Goal: Transaction & Acquisition: Purchase product/service

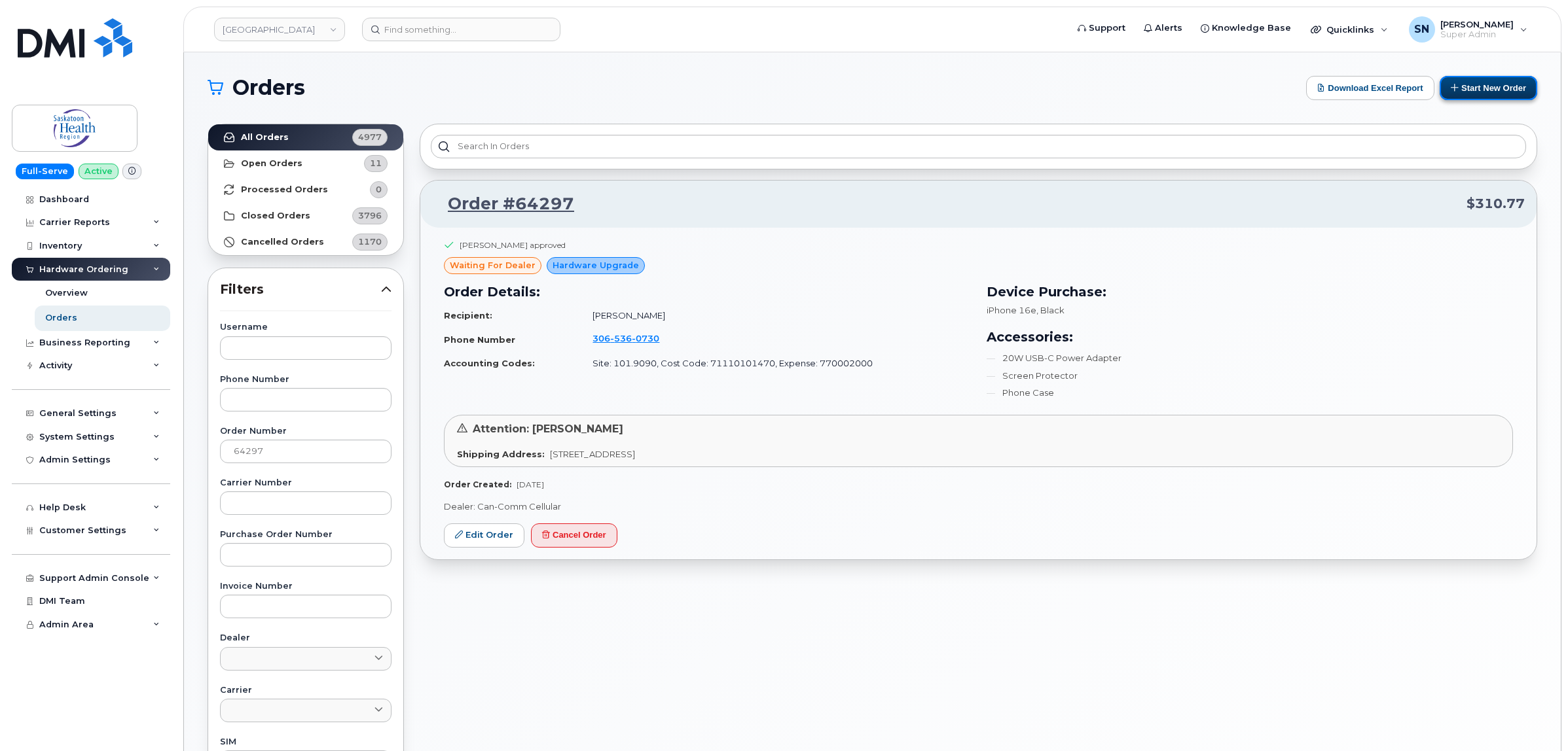
click at [1455, 93] on button "Start New Order" at bounding box center [1488, 87] width 98 height 25
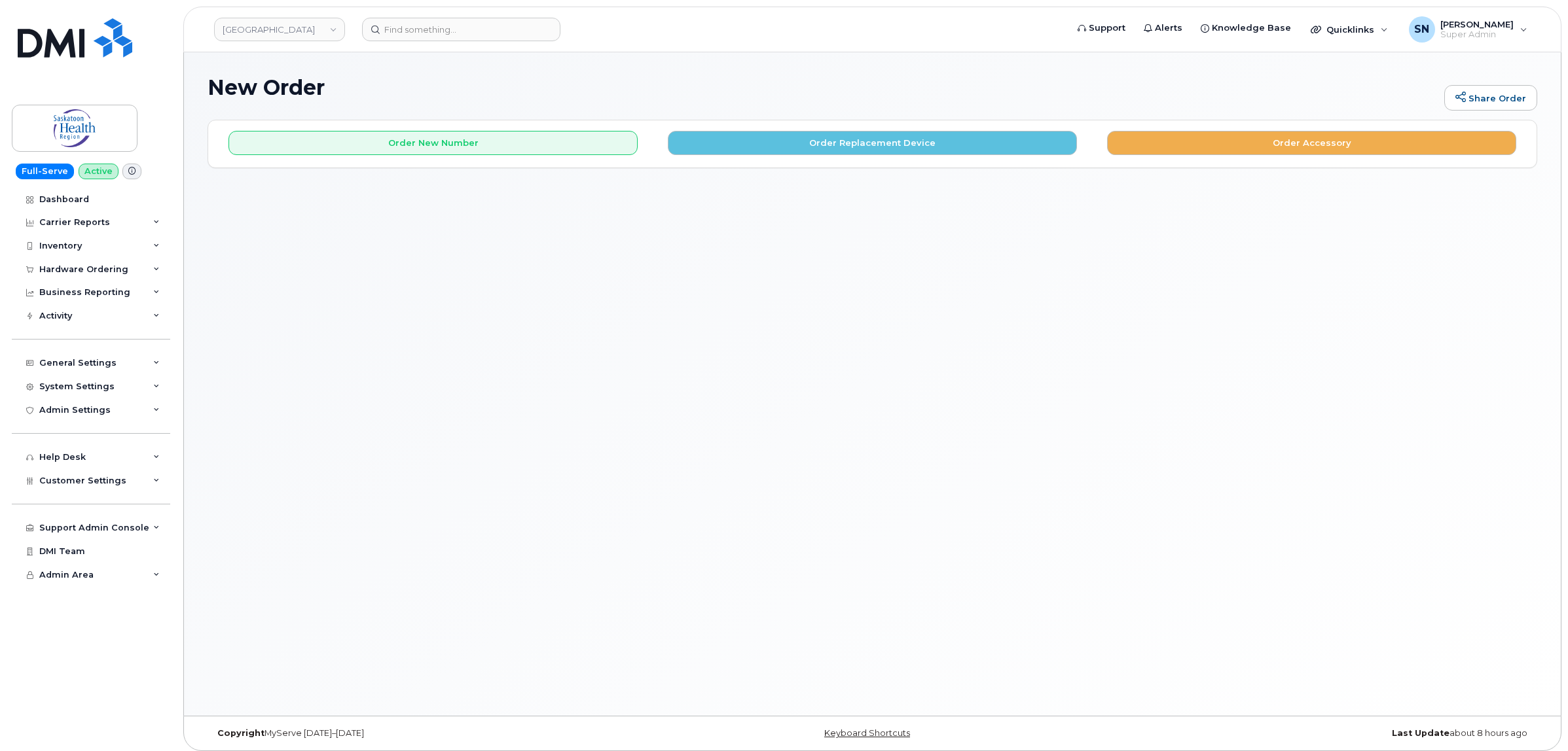
click at [514, 125] on div "Order New Number Order Replacement Device Order Accessory" at bounding box center [872, 137] width 1328 height 35
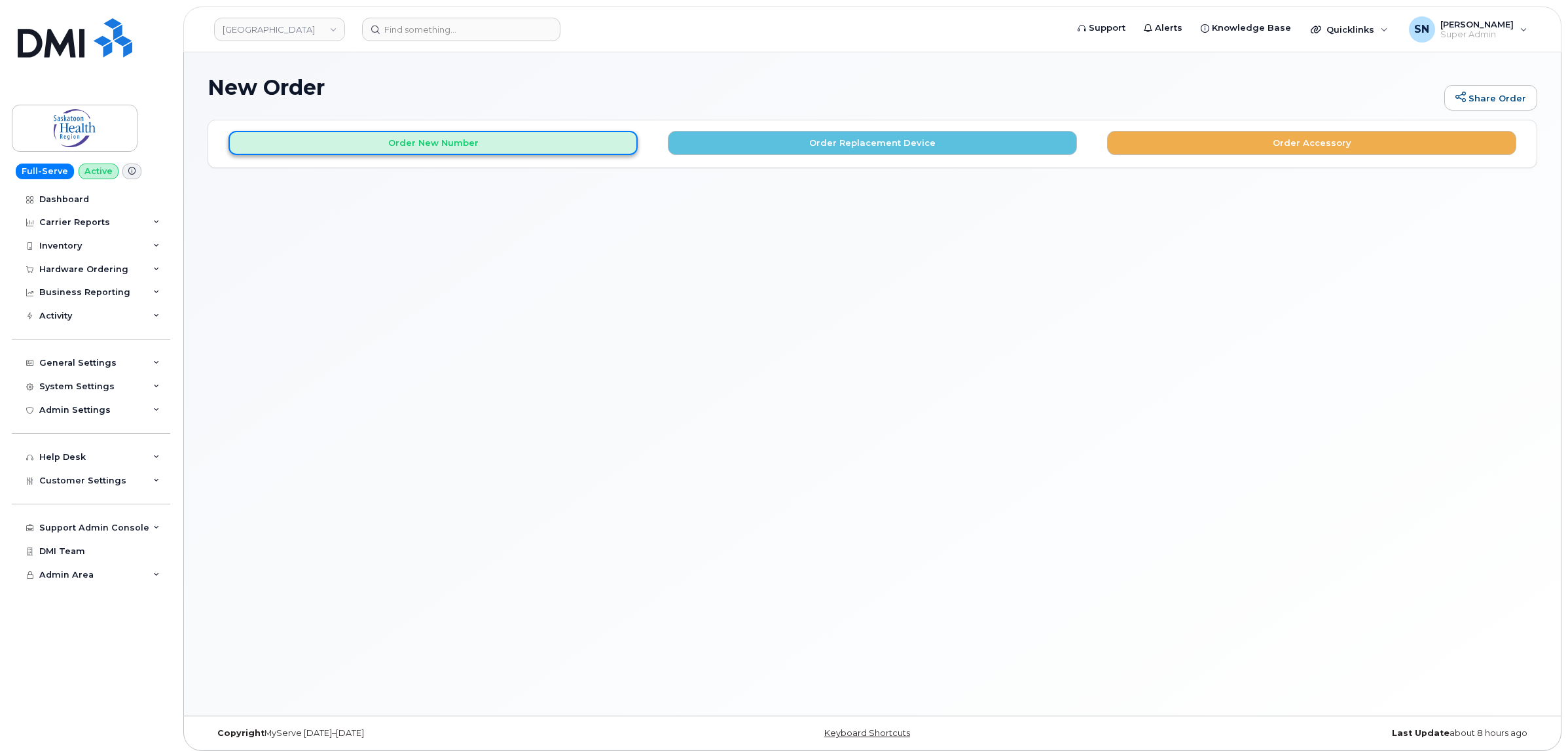
click at [513, 136] on button "Order New Number" at bounding box center [433, 143] width 409 height 25
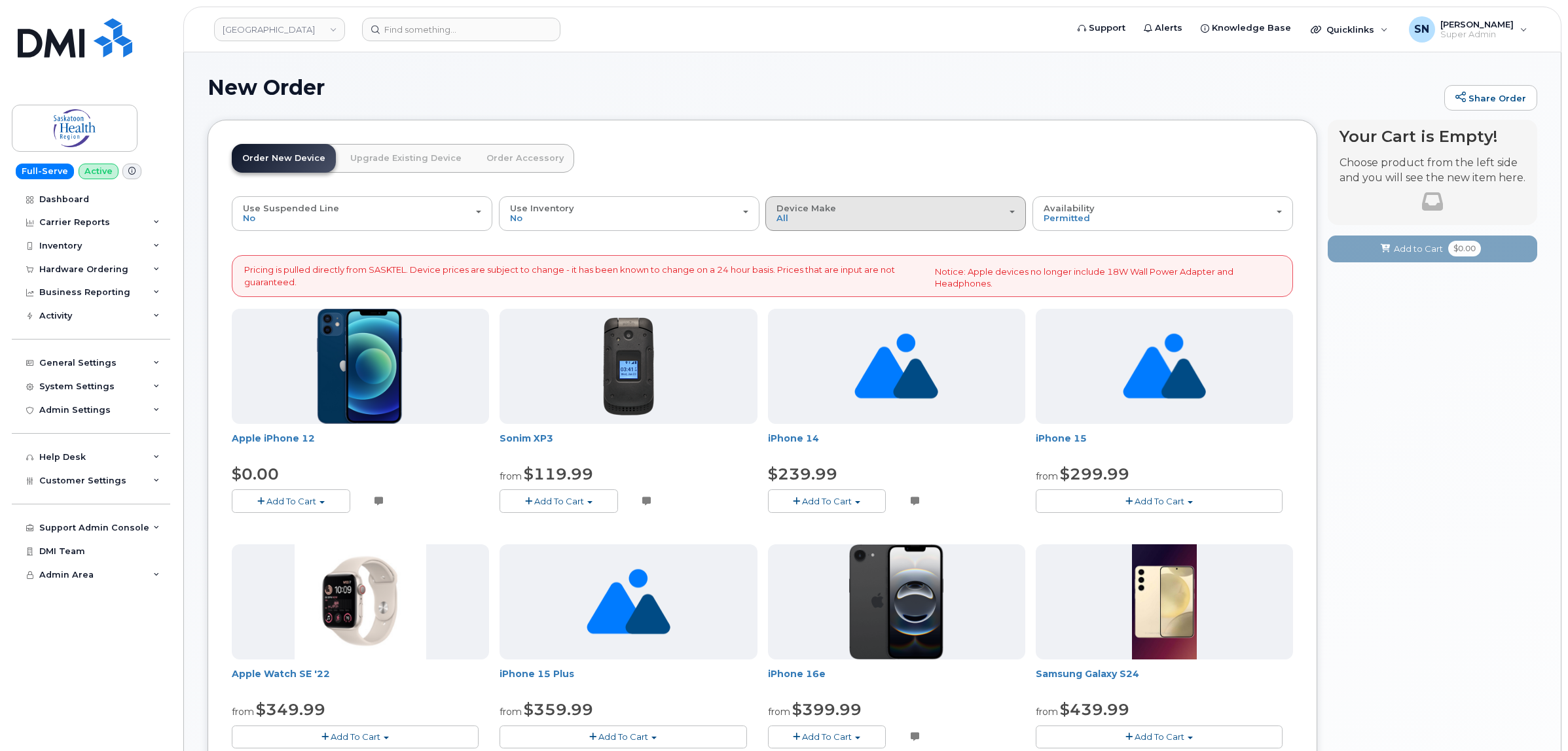
click at [805, 219] on div "Device Make All Android Cell Phone iPhone Watch" at bounding box center [895, 214] width 239 height 20
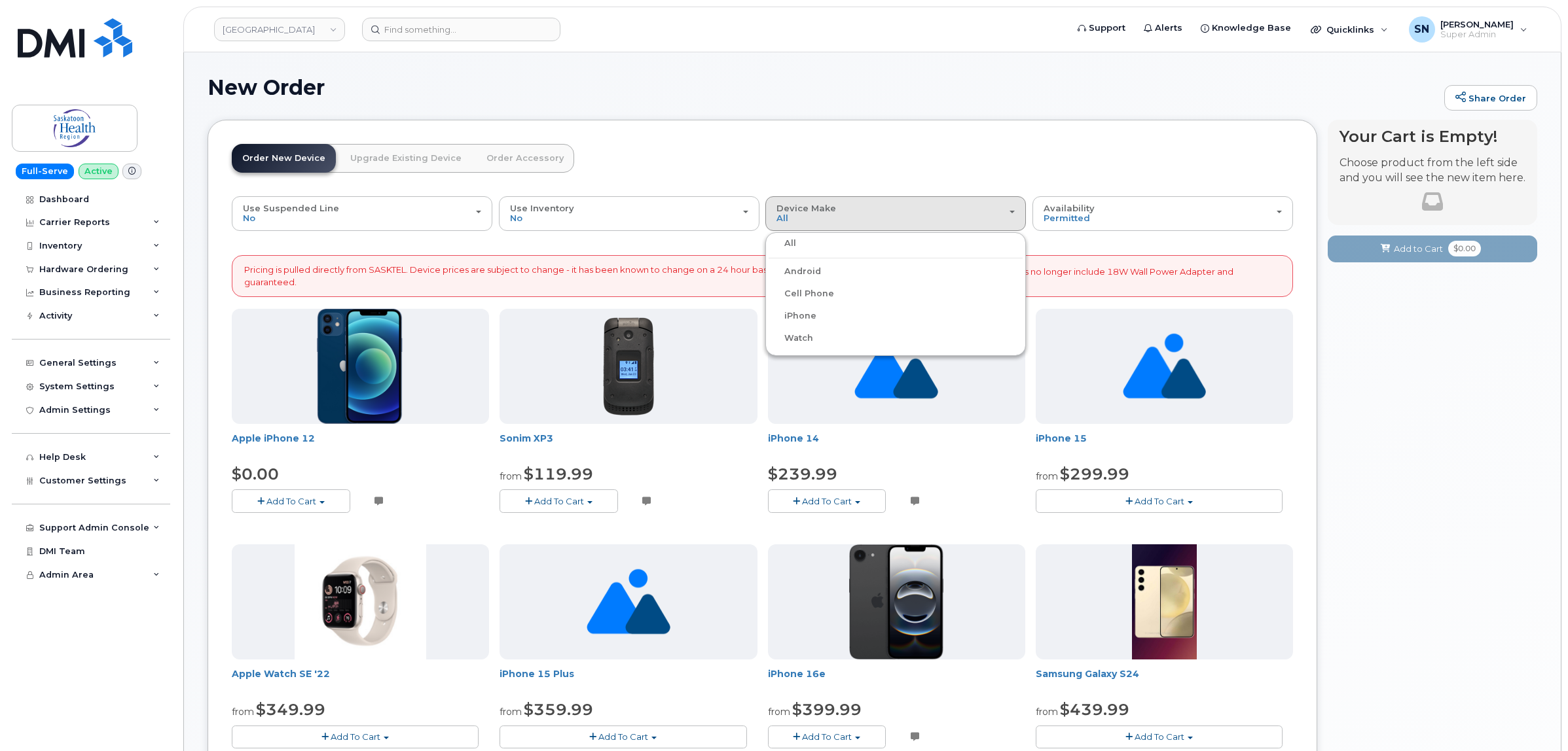
click at [793, 311] on label "iPhone" at bounding box center [792, 316] width 48 height 16
click at [0, 0] on input "iPhone" at bounding box center [0, 0] width 0 height 0
